Goal: Task Accomplishment & Management: Use online tool/utility

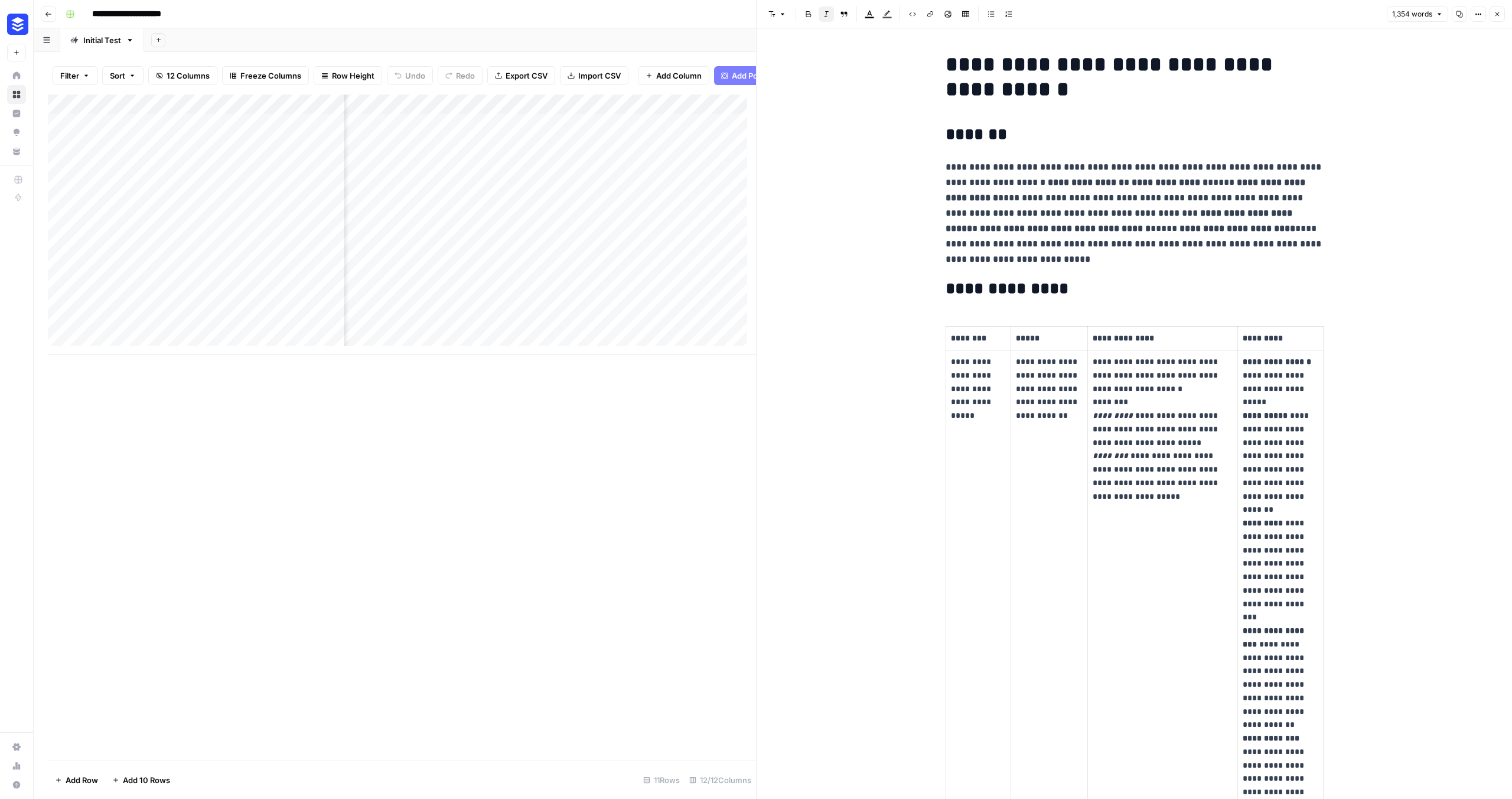
scroll to position [0, 1150]
click at [583, 170] on div "Add Column" at bounding box center [402, 225] width 708 height 260
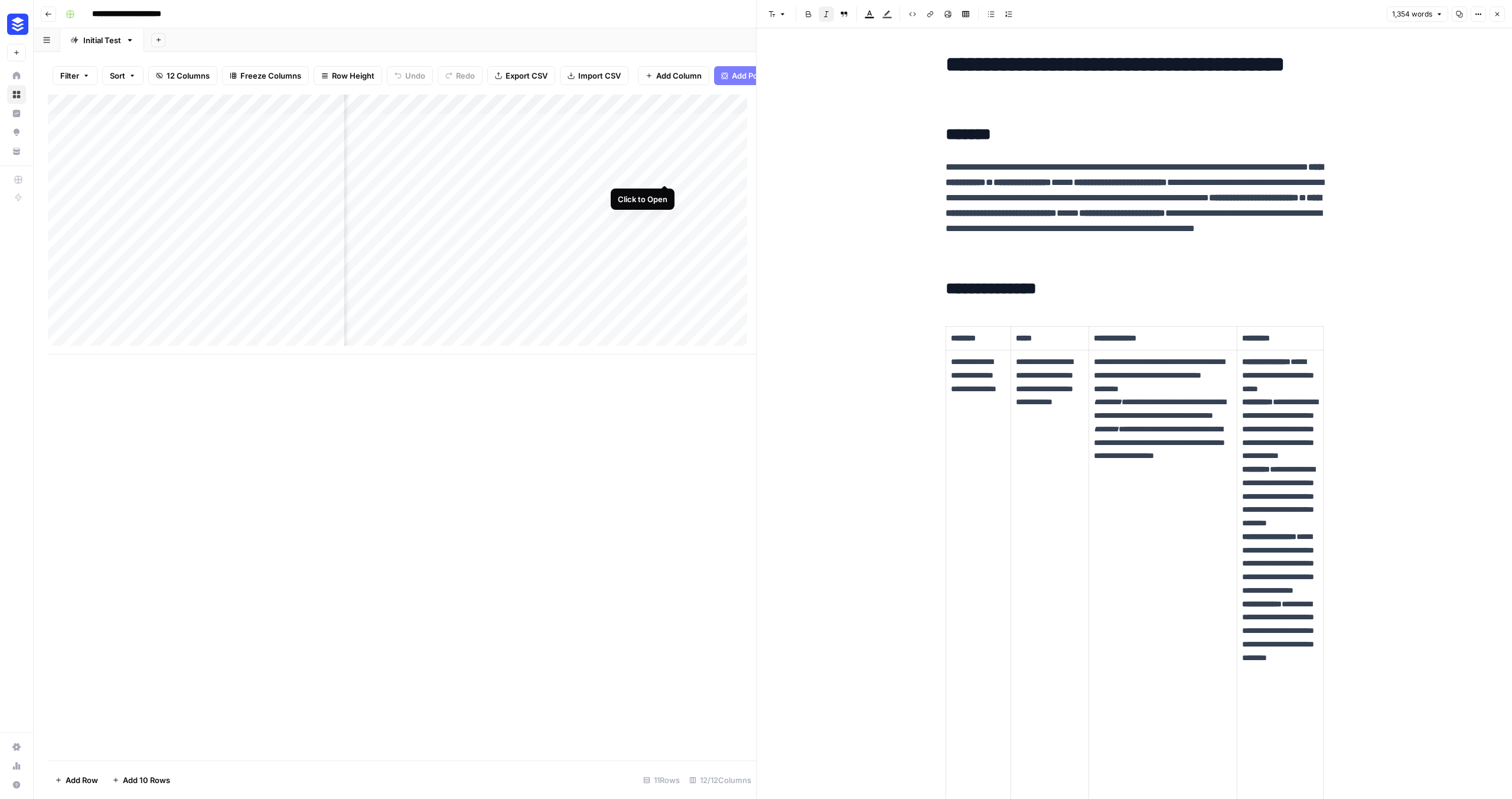
click at [664, 172] on div "Add Column" at bounding box center [402, 225] width 708 height 260
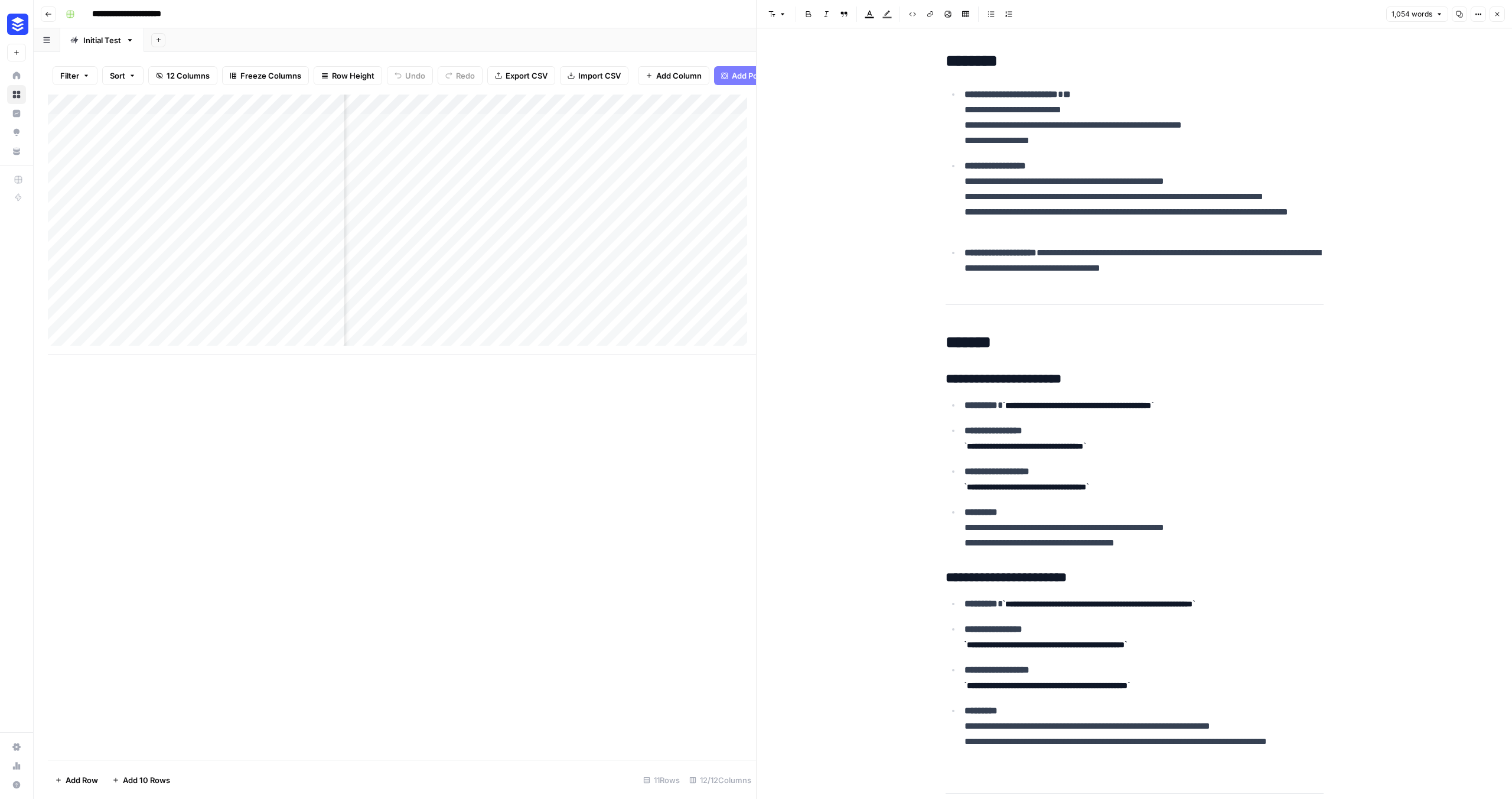
scroll to position [0, 948]
click at [547, 174] on div "Add Column" at bounding box center [402, 225] width 708 height 260
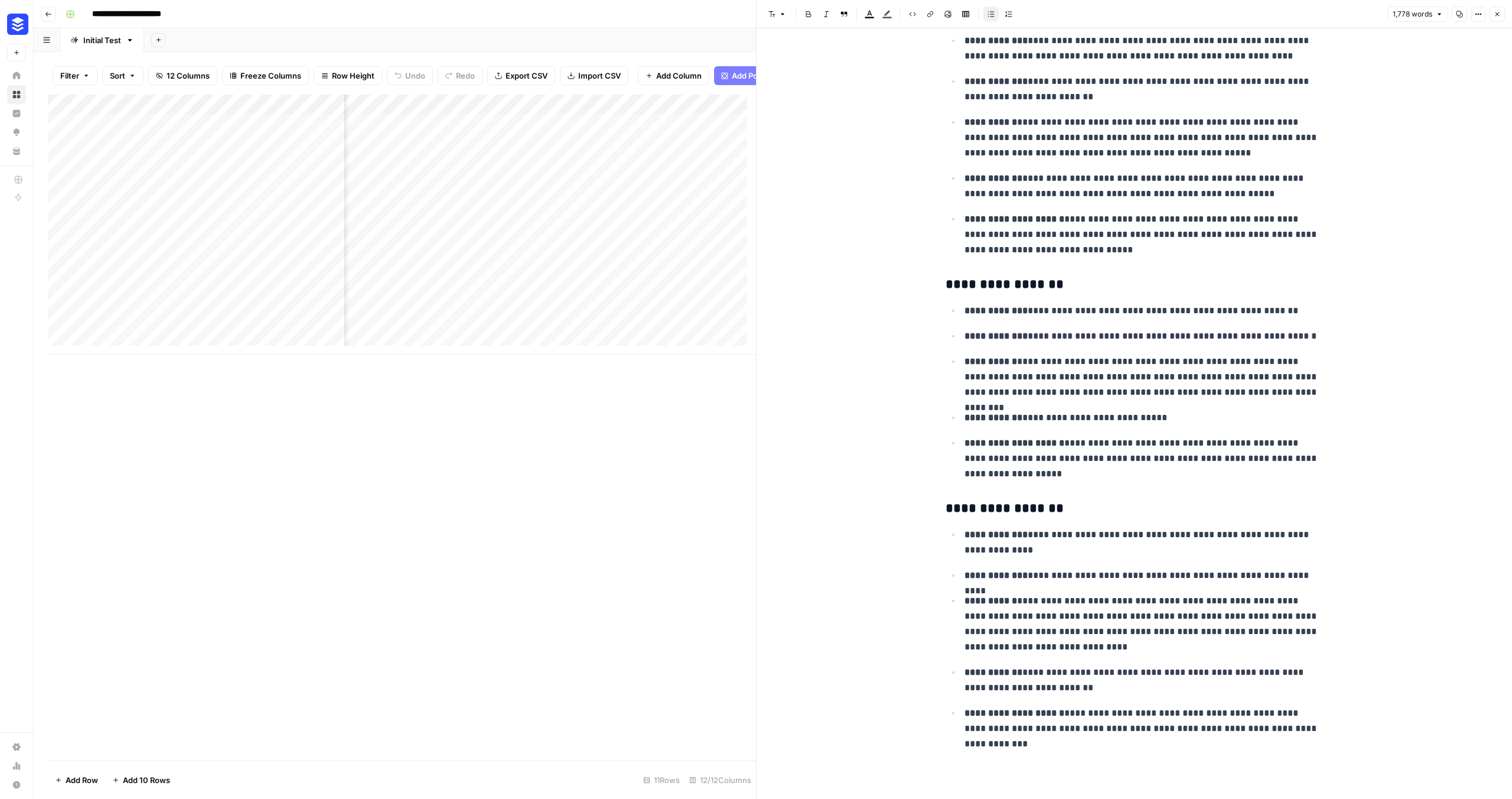
scroll to position [0, 1235]
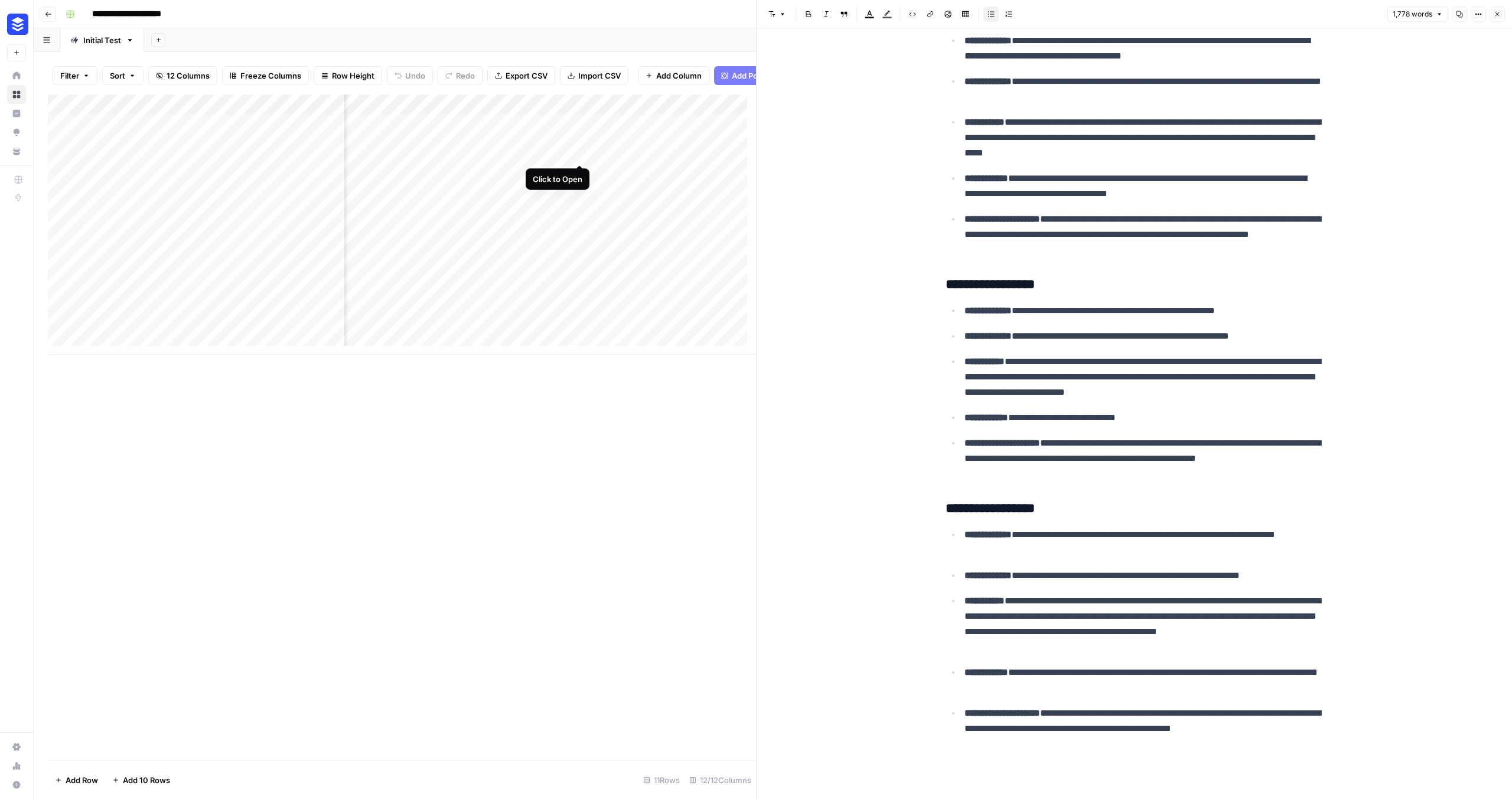
click at [579, 152] on div "Add Column" at bounding box center [402, 225] width 708 height 260
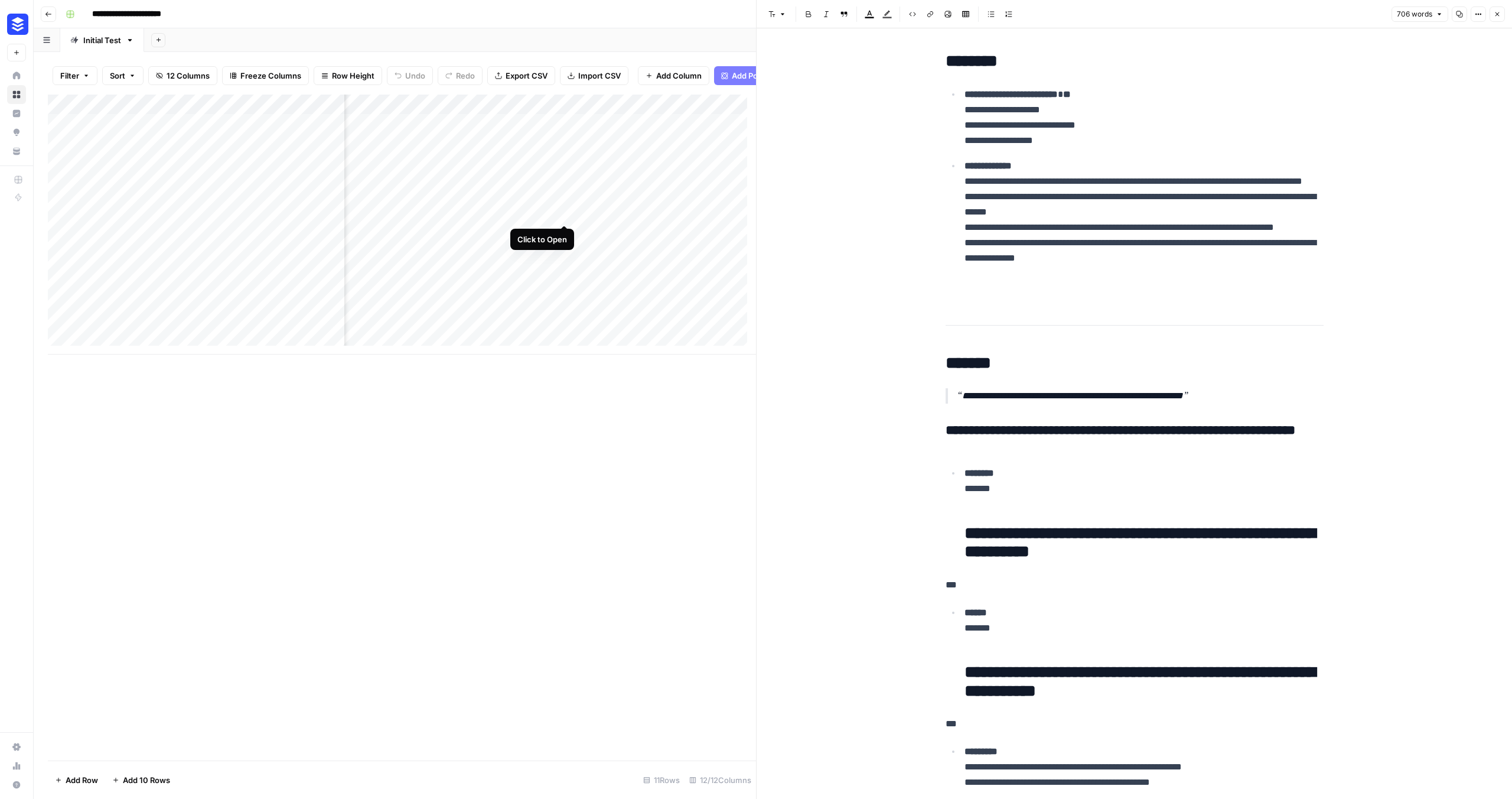
click at [566, 211] on div "Add Column" at bounding box center [402, 225] width 708 height 260
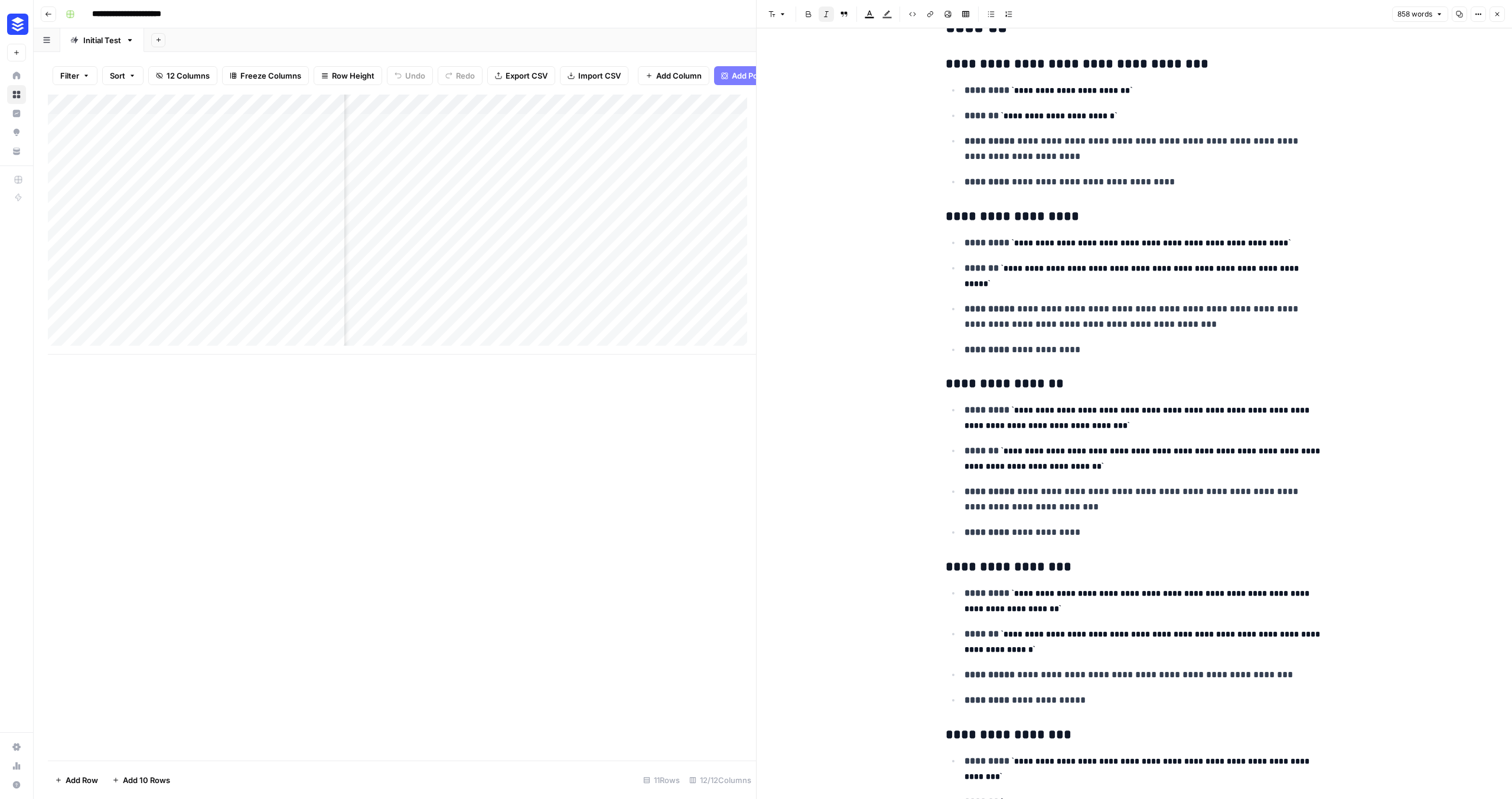
scroll to position [442, 0]
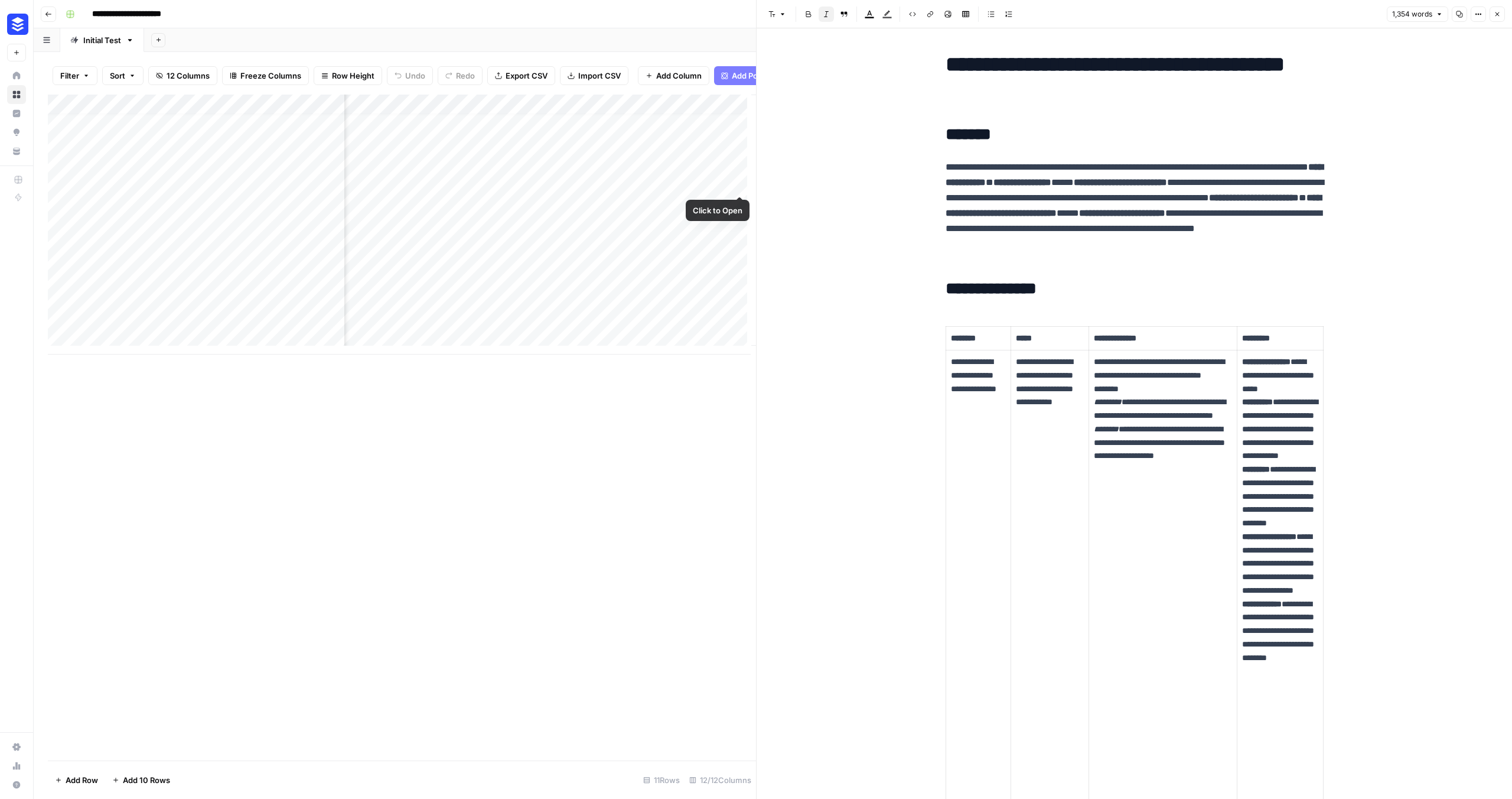
scroll to position [0, 1328]
click at [726, 173] on div "Add Column" at bounding box center [402, 225] width 708 height 260
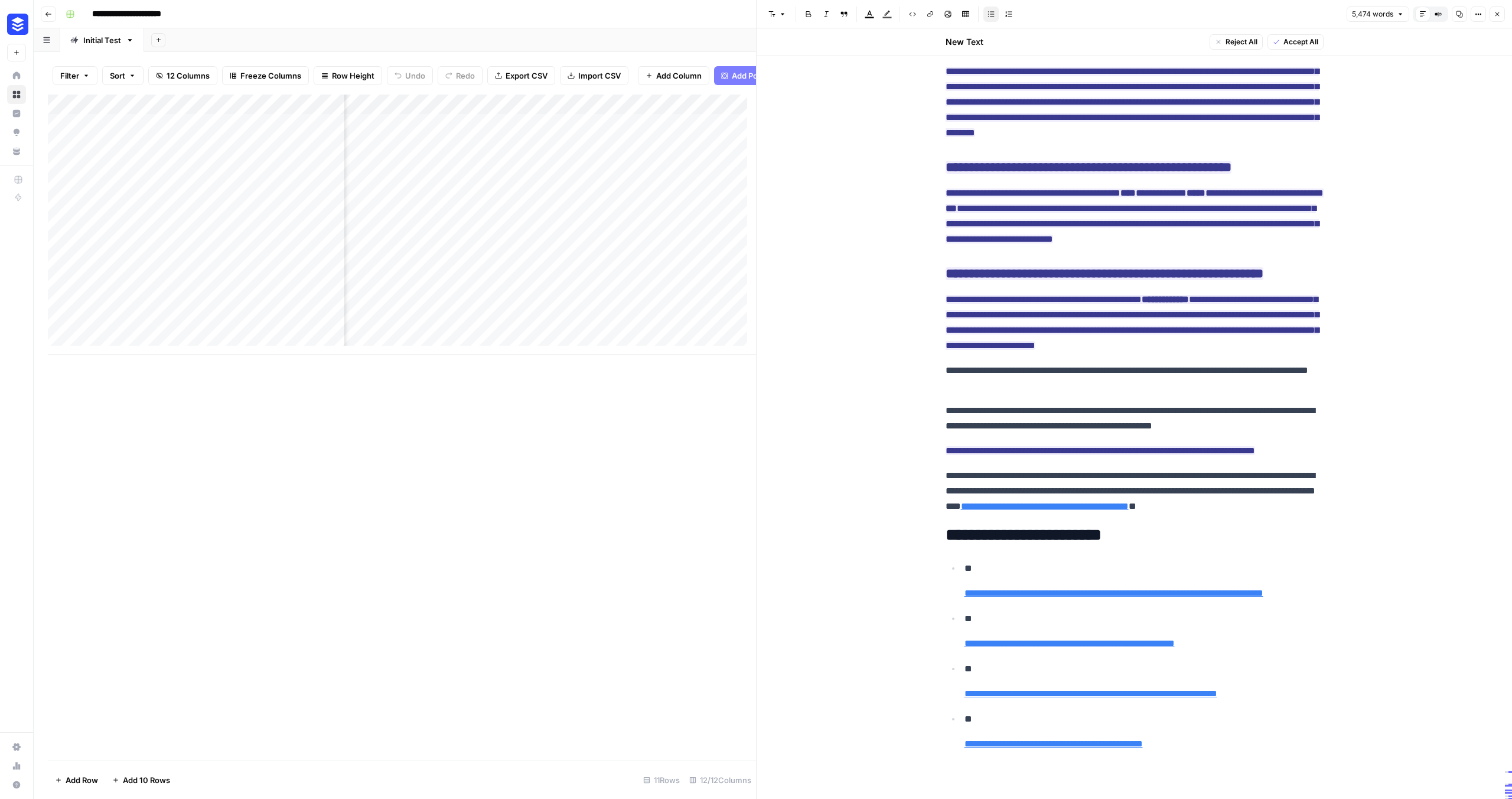
scroll to position [0, 1287]
click at [529, 173] on div "Add Column" at bounding box center [402, 225] width 708 height 260
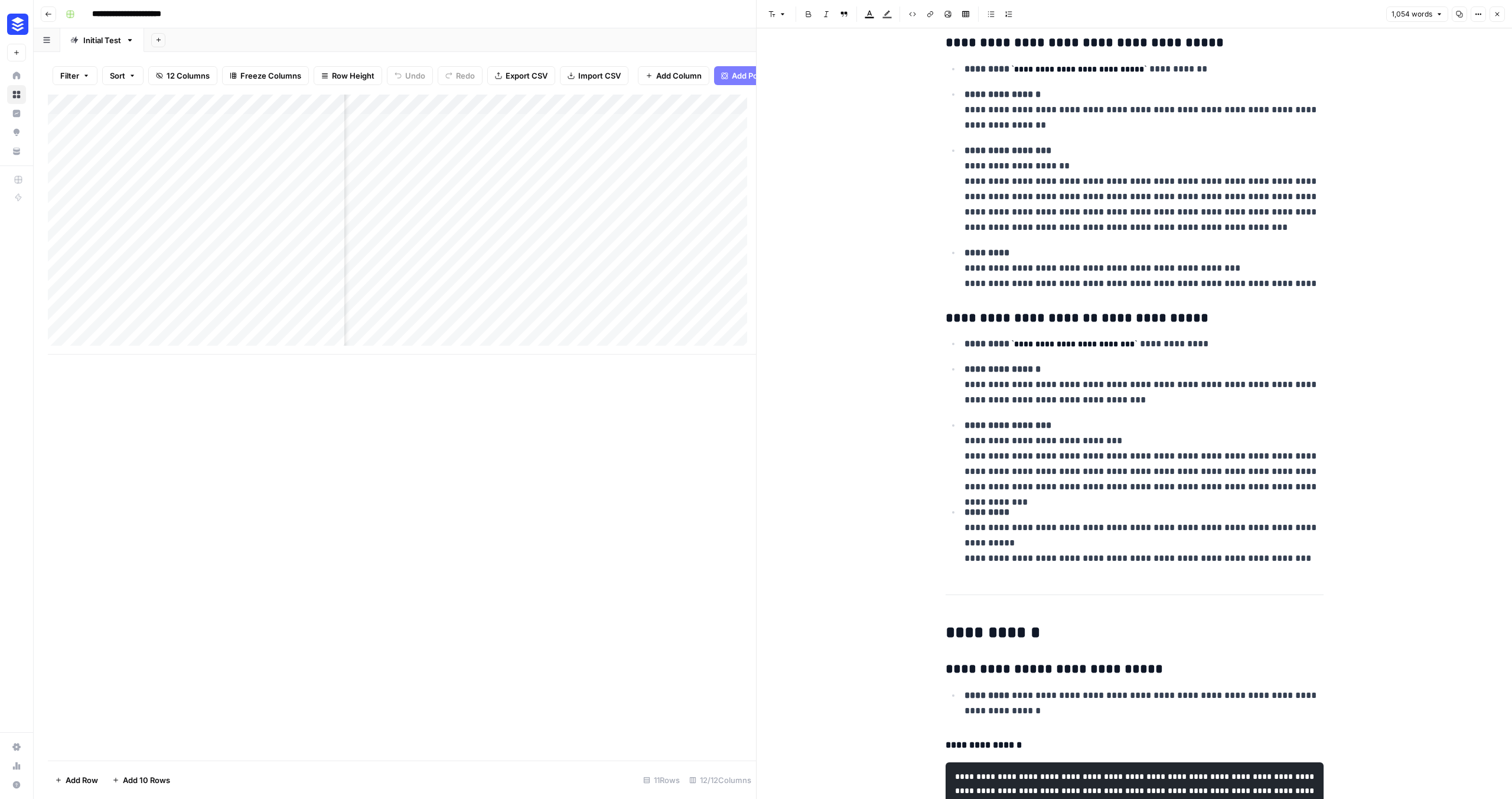
scroll to position [2210, 0]
